Goal: Browse casually

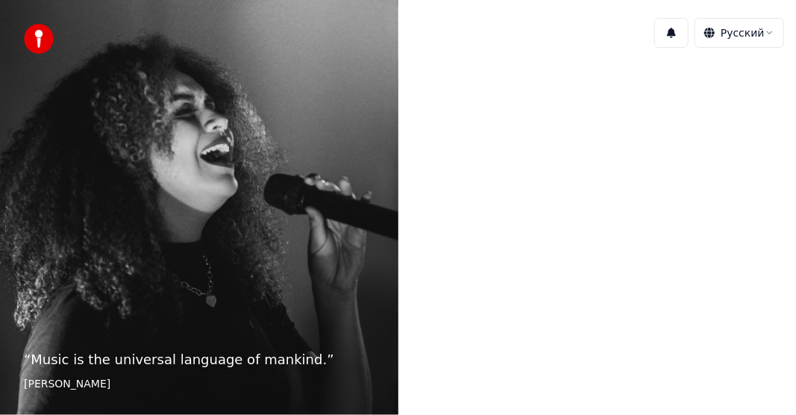
click at [34, 38] on img at bounding box center [39, 39] width 30 height 30
click at [354, 212] on div "“ Music is the universal language of mankind. ” Henry Wadsworth Longfellow" at bounding box center [199, 207] width 398 height 415
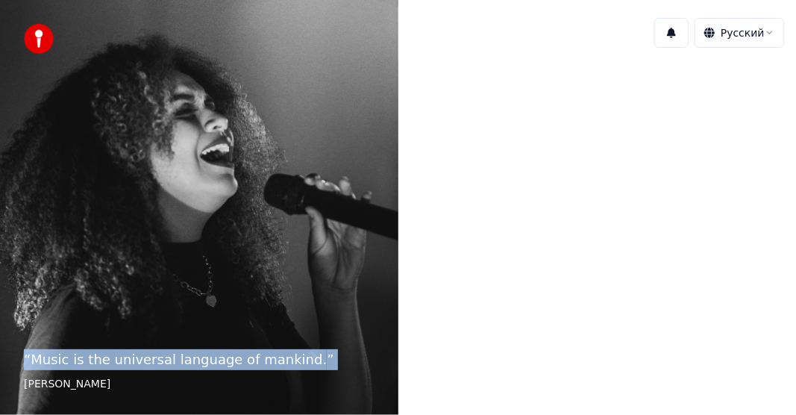
click at [353, 212] on div "“ Music is the universal language of mankind. ” Henry Wadsworth Longfellow" at bounding box center [199, 207] width 398 height 415
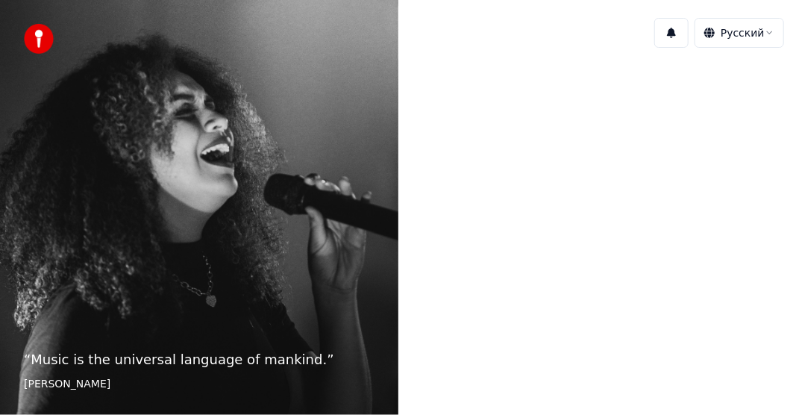
click at [92, 160] on div "“ Music is the universal language of mankind. ” Henry Wadsworth Longfellow" at bounding box center [199, 207] width 398 height 415
click at [28, 33] on img at bounding box center [39, 39] width 30 height 30
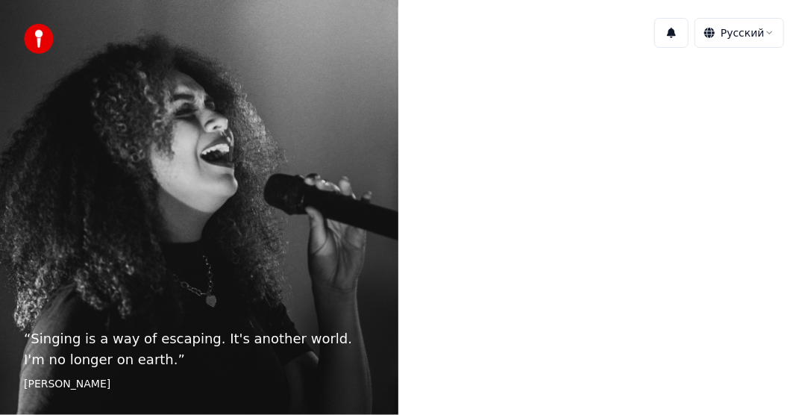
click at [739, 39] on html "“ Singing is a way of escaping. It's another world. I'm no longer on earth. ” […" at bounding box center [398, 207] width 796 height 415
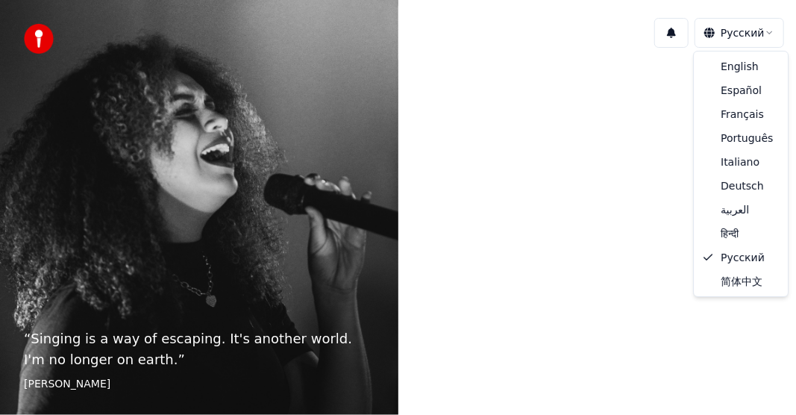
click at [738, 37] on html "“ Singing is a way of escaping. It's another world. I'm no longer on earth. ” […" at bounding box center [398, 207] width 796 height 415
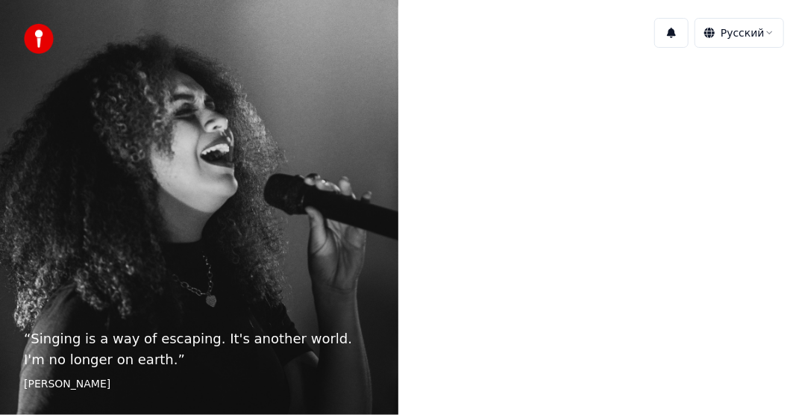
click at [233, 97] on div "“ Singing is a way of escaping. It's another world. I'm no longer on earth. ” […" at bounding box center [199, 207] width 398 height 415
click at [203, 113] on div "“ Singing is a way of escaping. It's another world. I'm no longer on earth. ” […" at bounding box center [199, 207] width 398 height 415
click at [203, 113] on div "“ Singing is a way of escaping. It's another world. I'm no longer on earth. ” E…" at bounding box center [199, 207] width 398 height 415
